Goal: Information Seeking & Learning: Check status

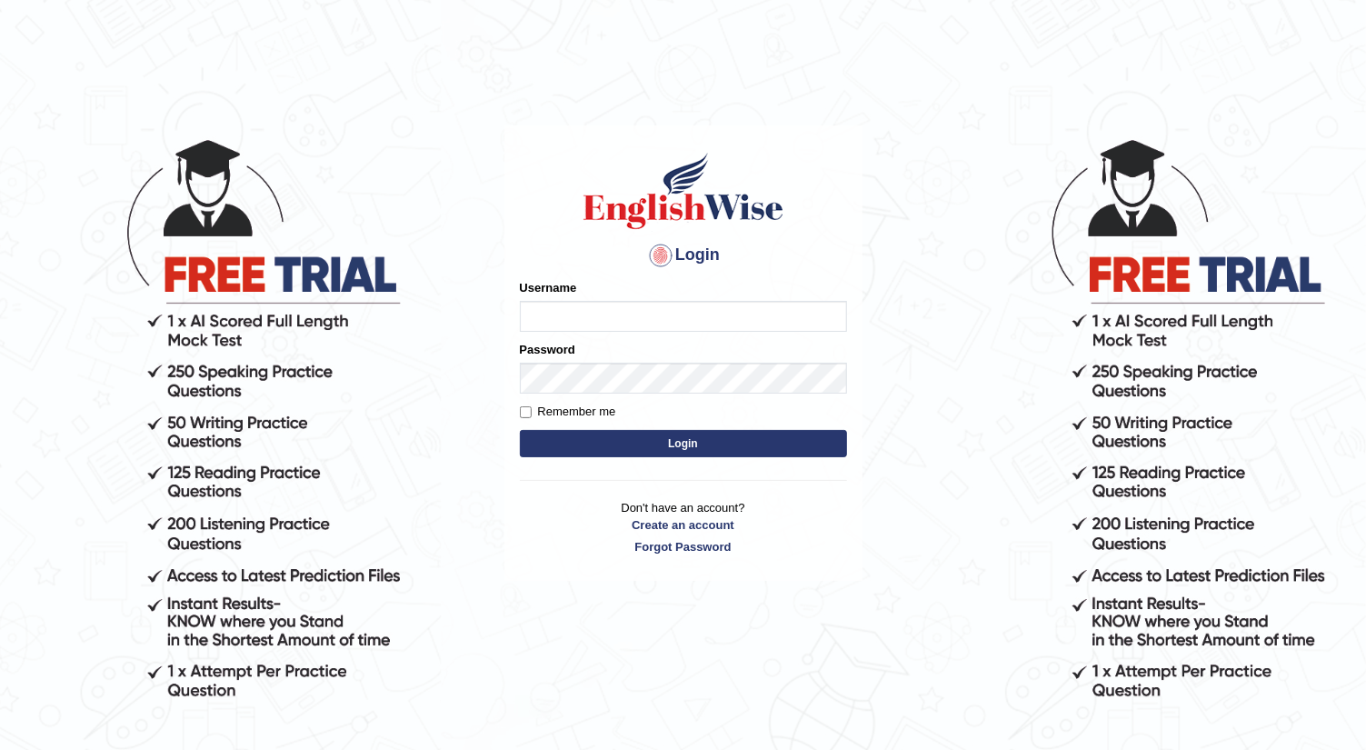
type input "Shalvin"
click at [573, 436] on button "Login" at bounding box center [683, 443] width 327 height 27
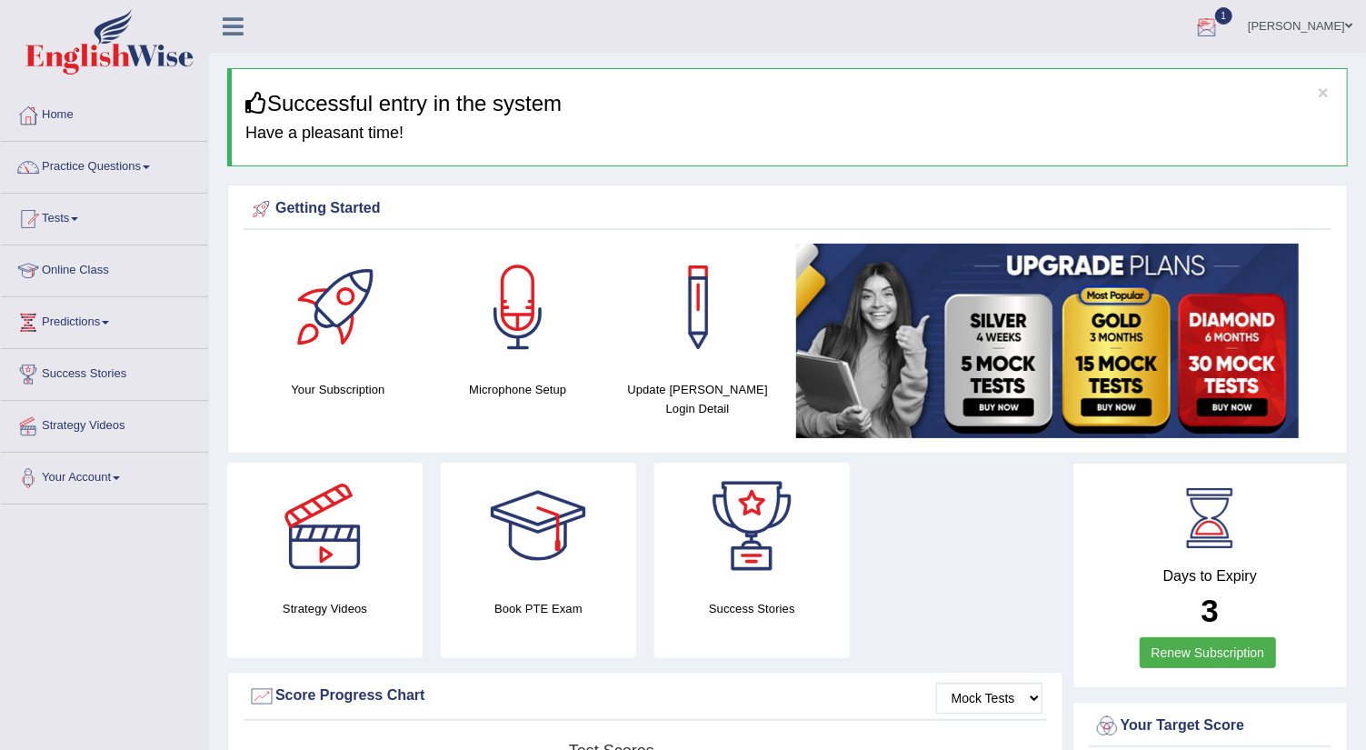
click at [1220, 25] on div at bounding box center [1206, 27] width 27 height 27
click at [1031, 78] on link "EW7 Oct 6, 2025 Exam evaluated" at bounding box center [1097, 82] width 251 height 38
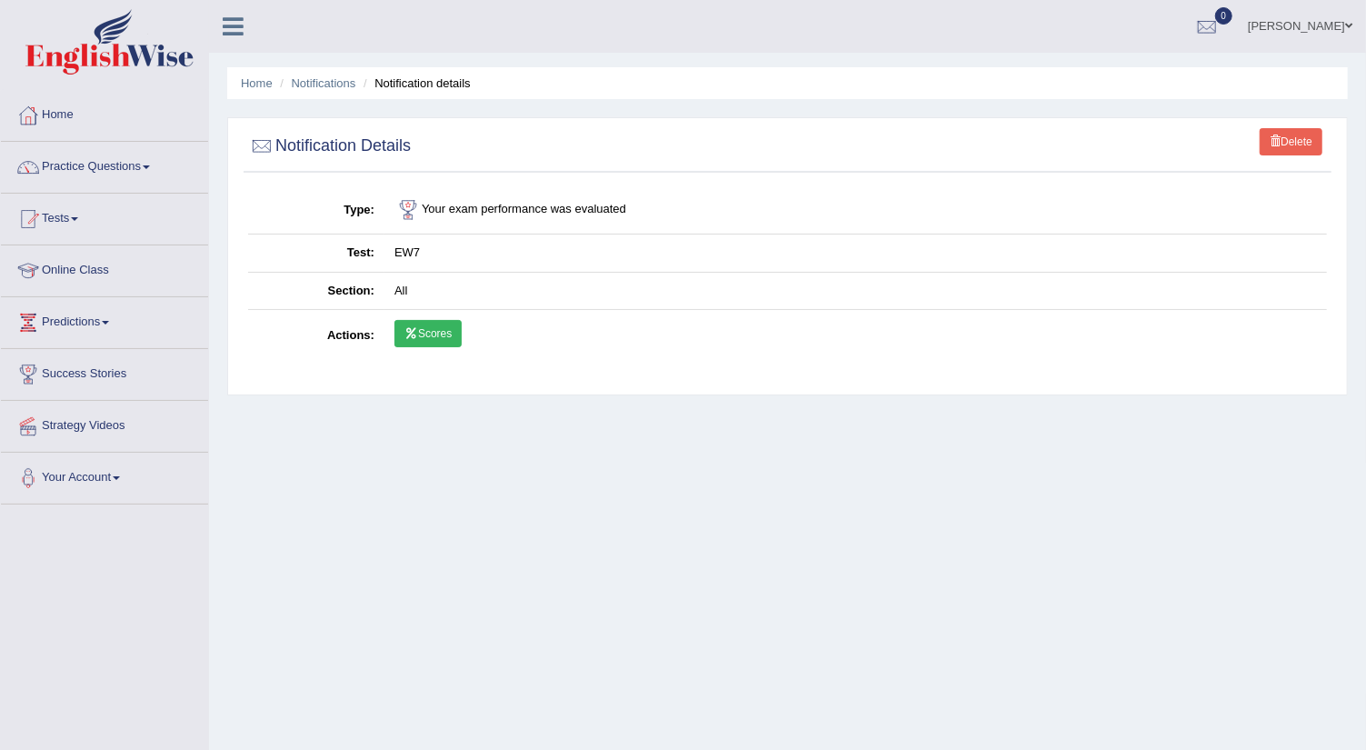
click at [439, 328] on link "Scores" at bounding box center [427, 333] width 67 height 27
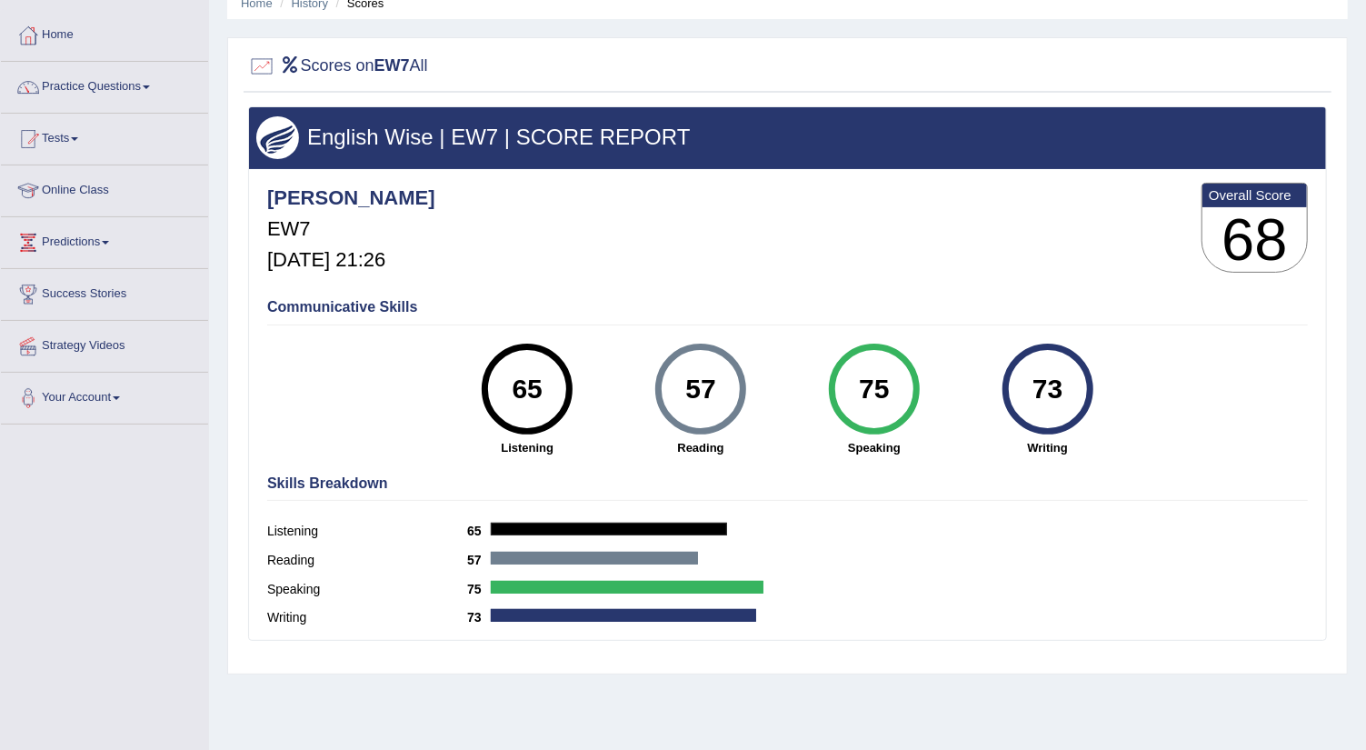
scroll to position [121, 0]
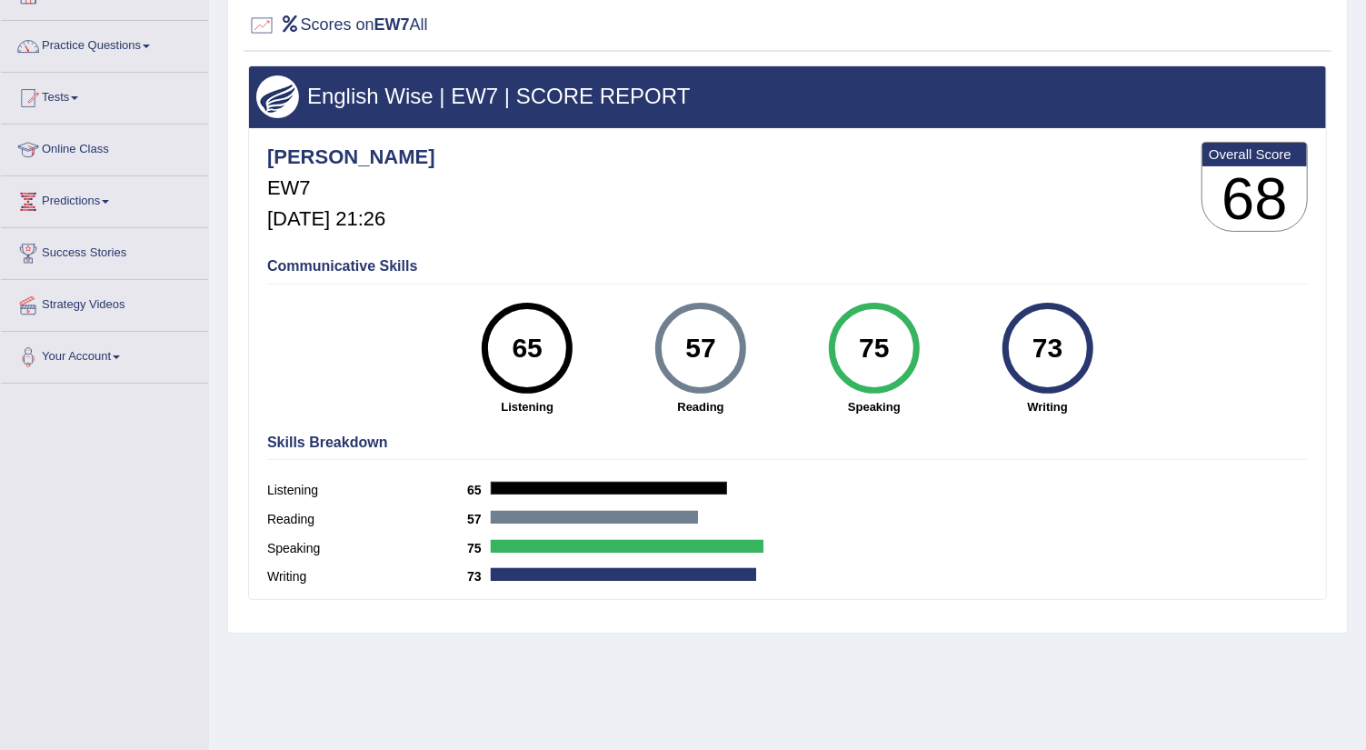
click at [697, 348] on div "57" at bounding box center [700, 348] width 66 height 76
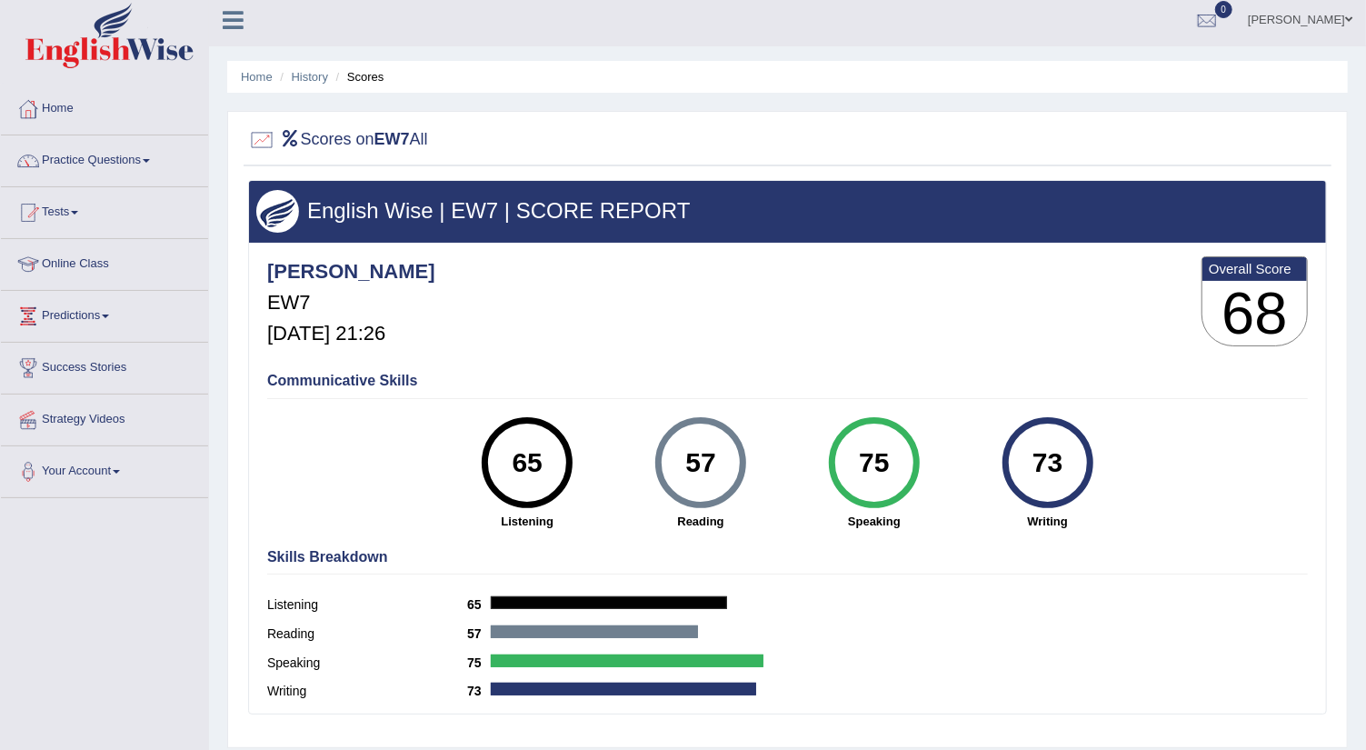
scroll to position [0, 0]
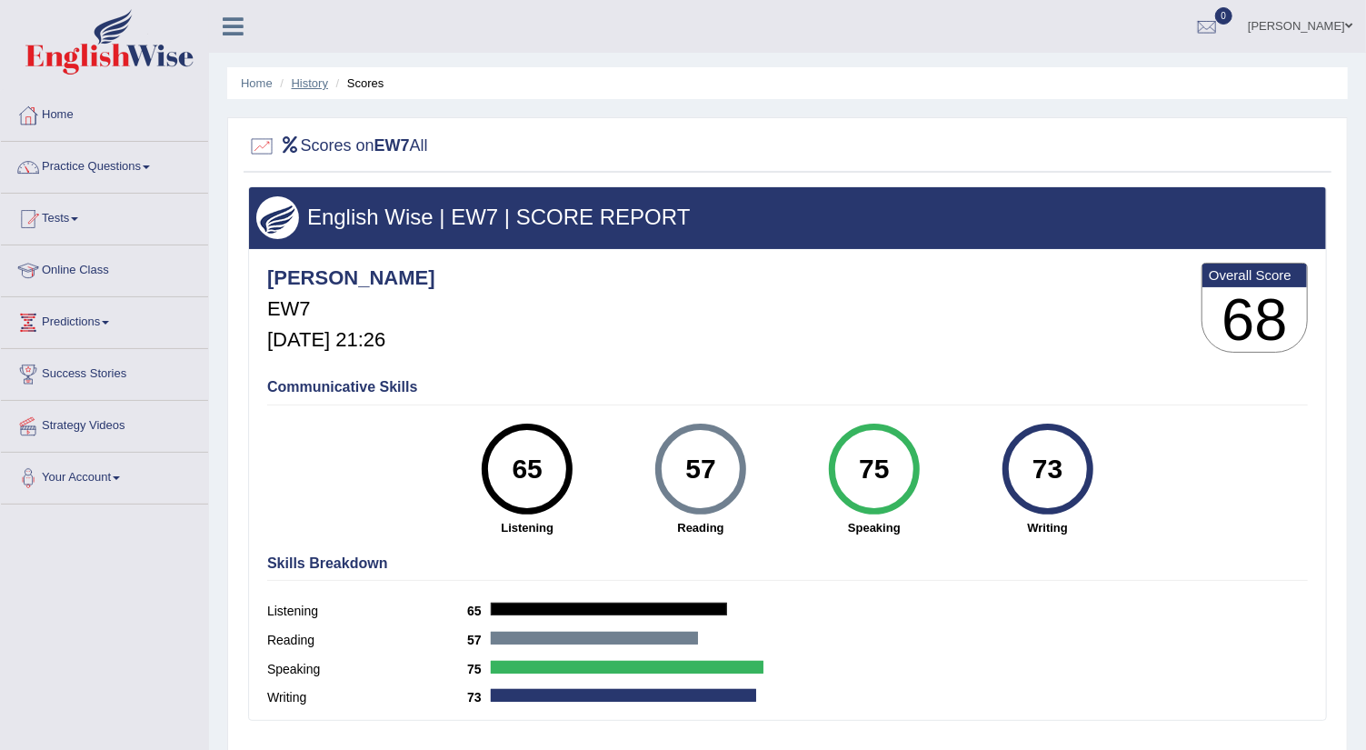
click at [305, 83] on link "History" at bounding box center [310, 83] width 36 height 14
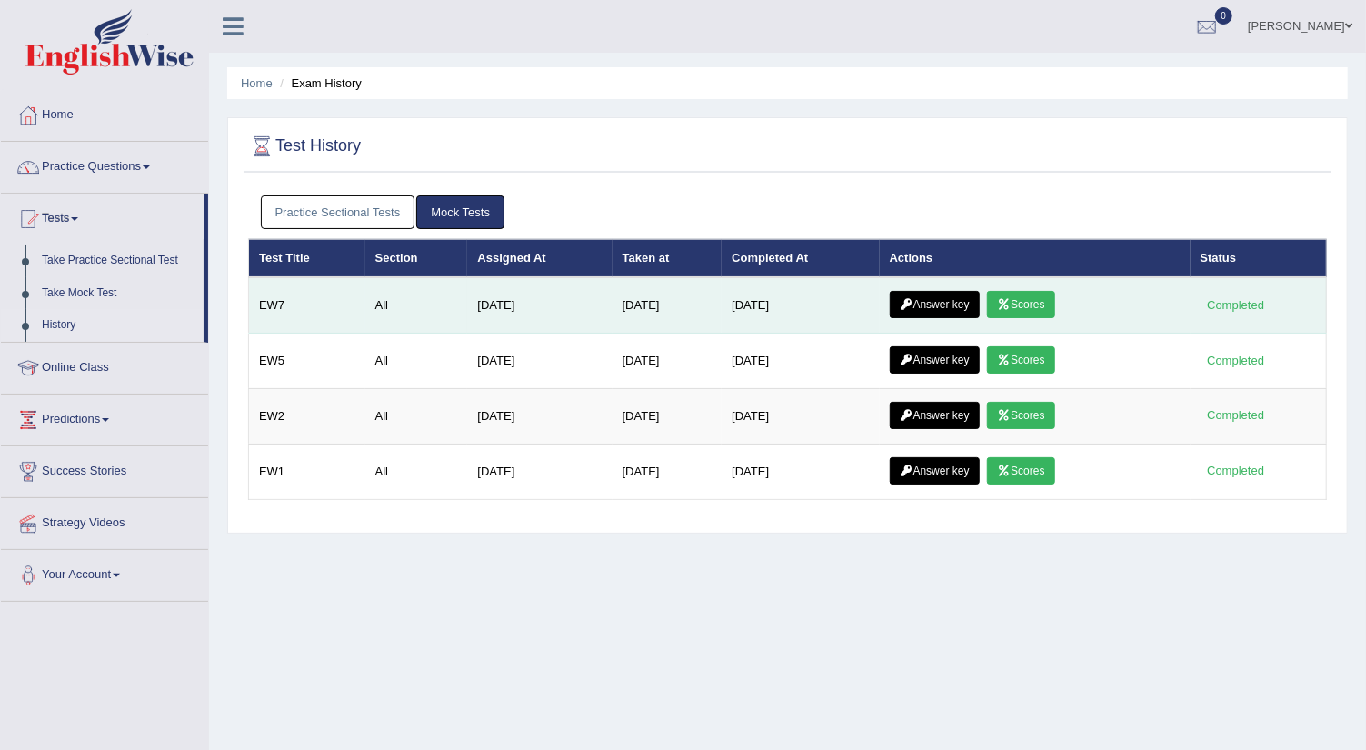
click at [299, 302] on td "EW7" at bounding box center [307, 305] width 116 height 56
click at [930, 301] on link "Answer key" at bounding box center [935, 304] width 90 height 27
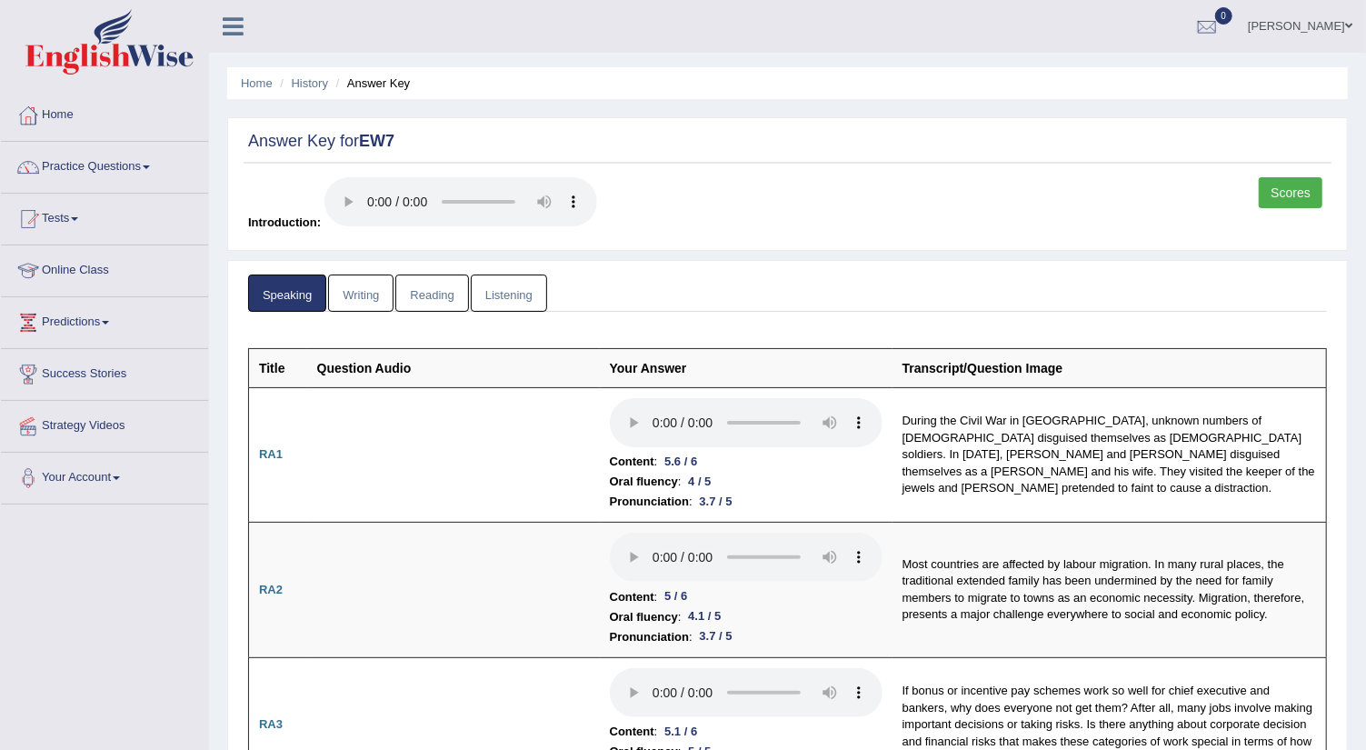
click at [432, 292] on link "Reading" at bounding box center [431, 292] width 73 height 37
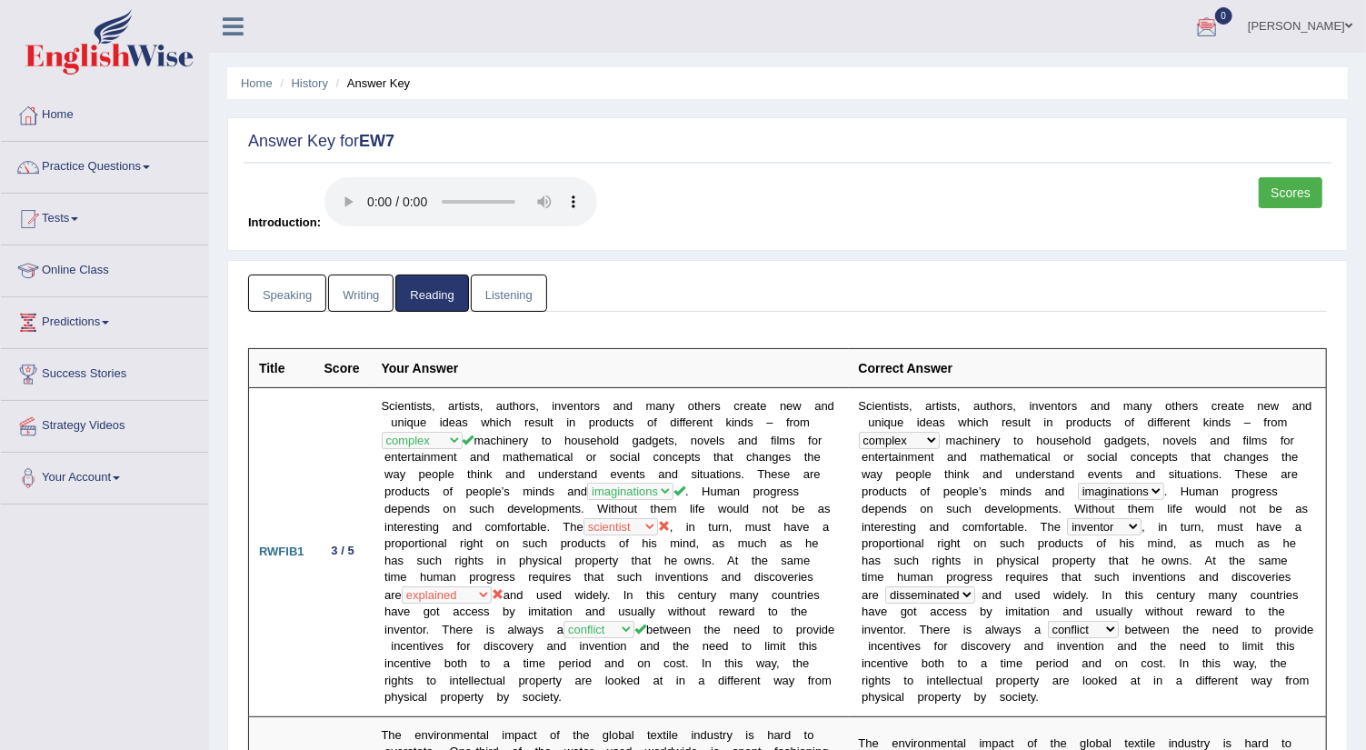
click at [298, 293] on link "Speaking" at bounding box center [287, 292] width 78 height 37
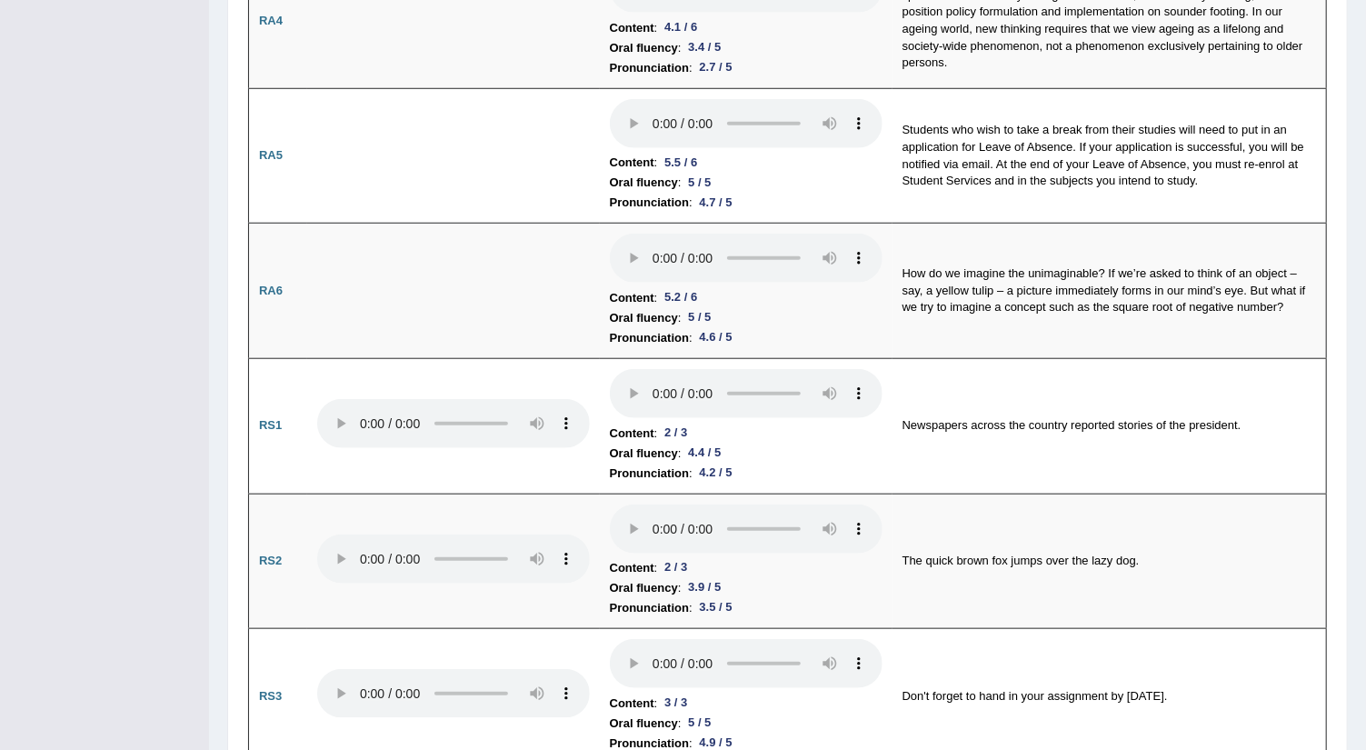
scroll to position [183, 0]
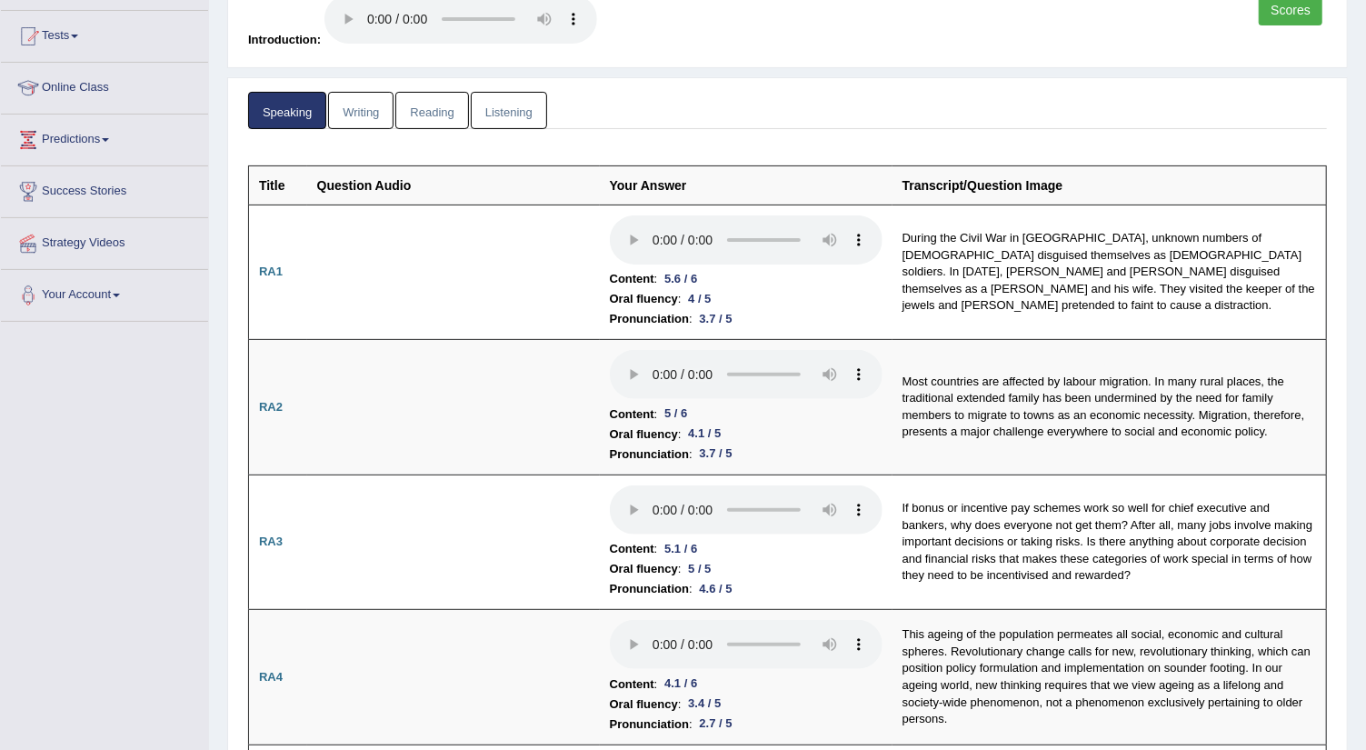
click at [362, 110] on link "Writing" at bounding box center [360, 110] width 65 height 37
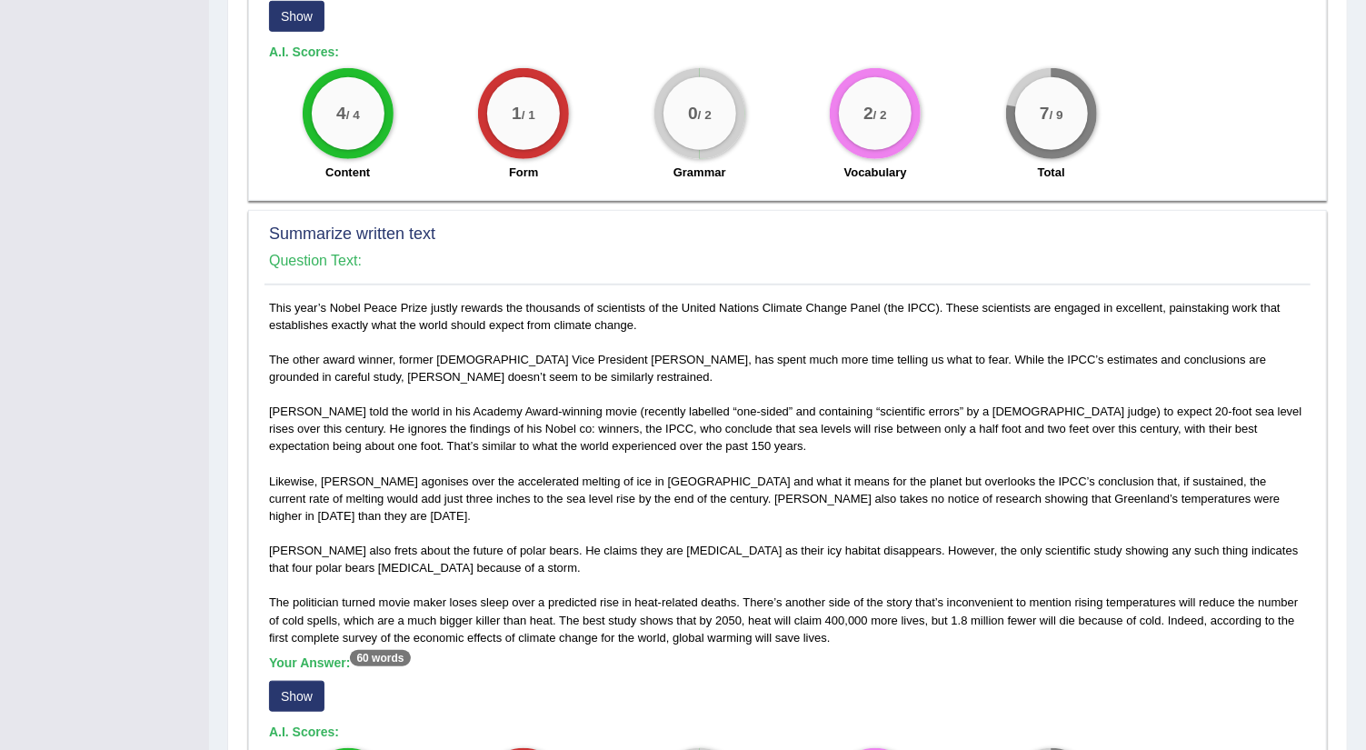
scroll to position [75, 0]
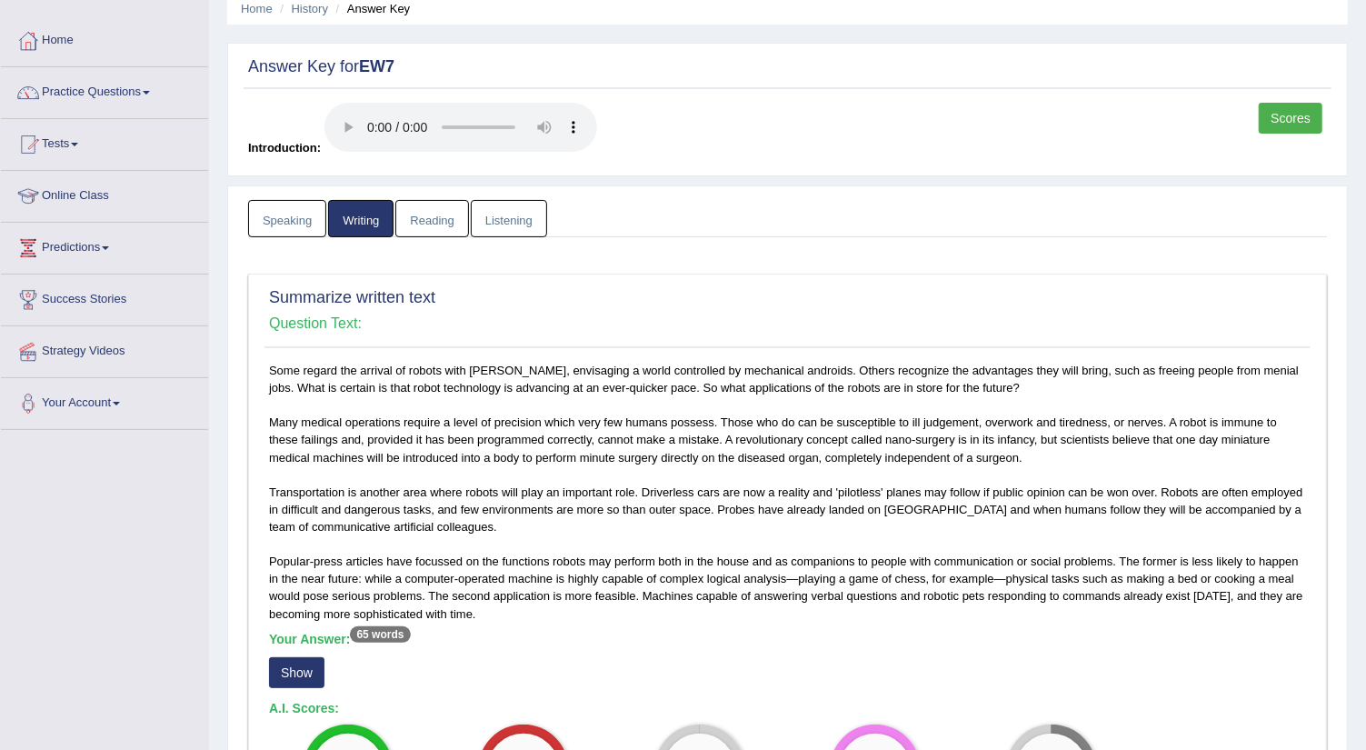
click at [501, 220] on link "Listening" at bounding box center [509, 218] width 76 height 37
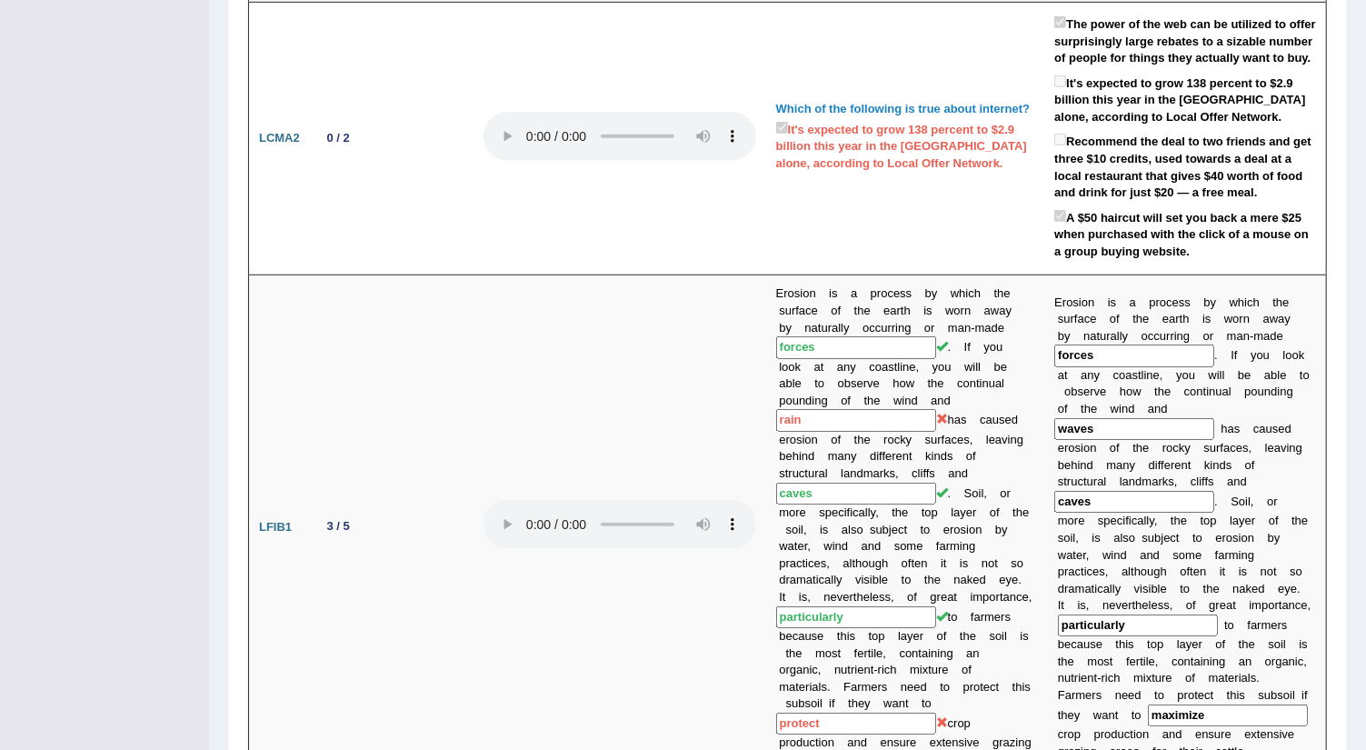
scroll to position [75, 0]
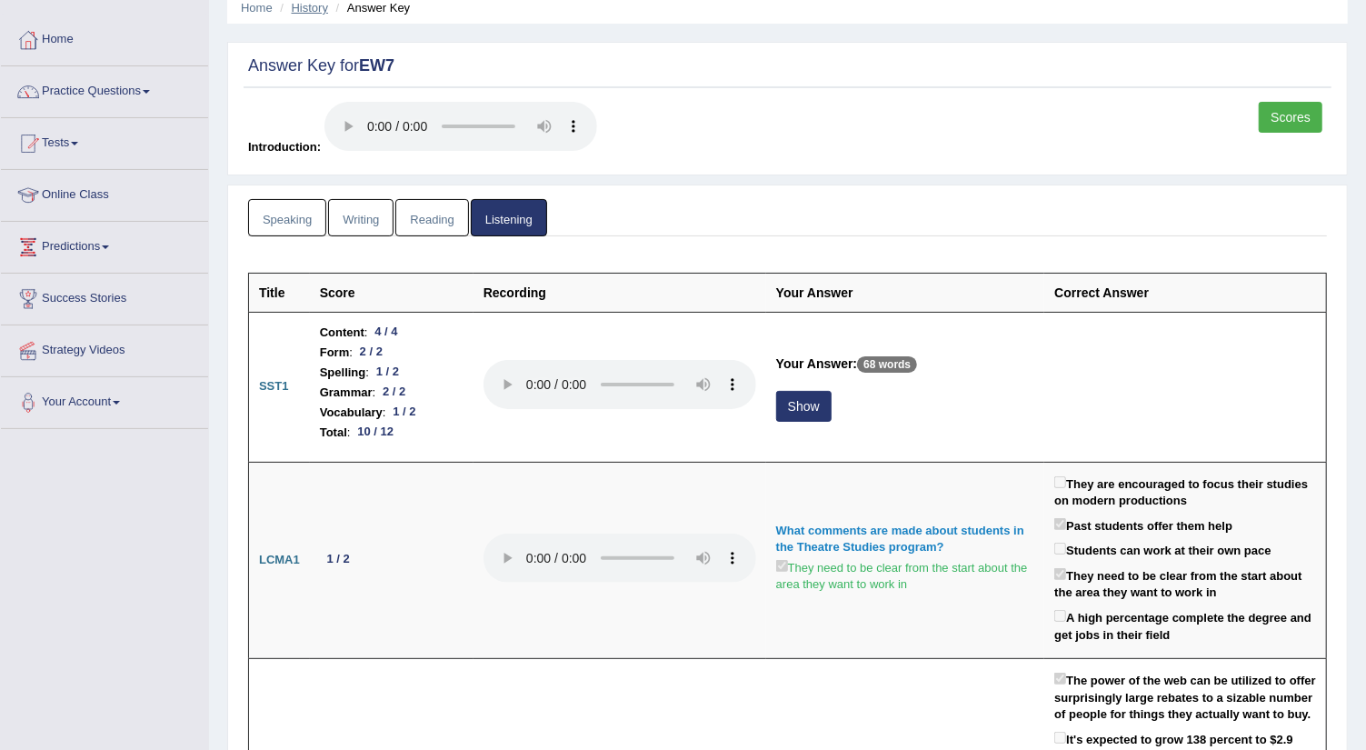
click at [320, 9] on link "History" at bounding box center [310, 8] width 36 height 14
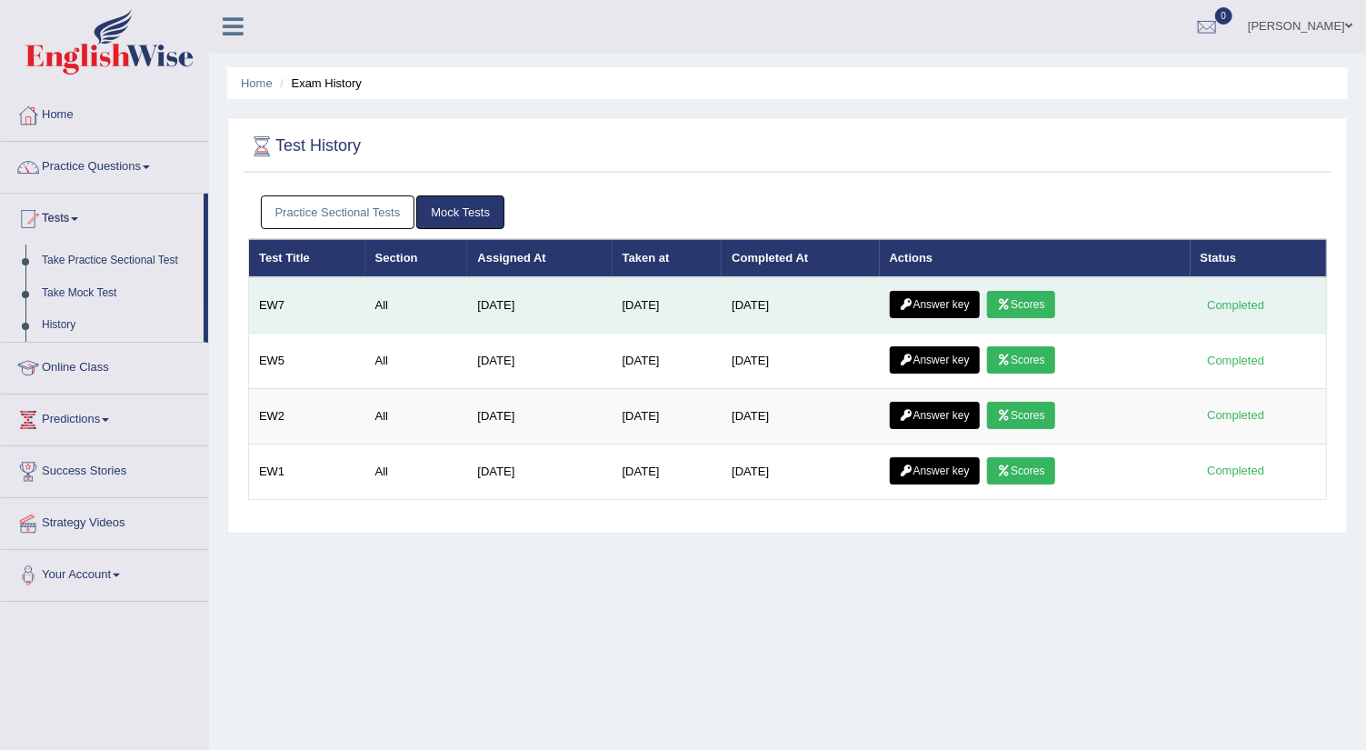
click at [1027, 297] on link "Scores" at bounding box center [1020, 304] width 67 height 27
